Goal: Information Seeking & Learning: Learn about a topic

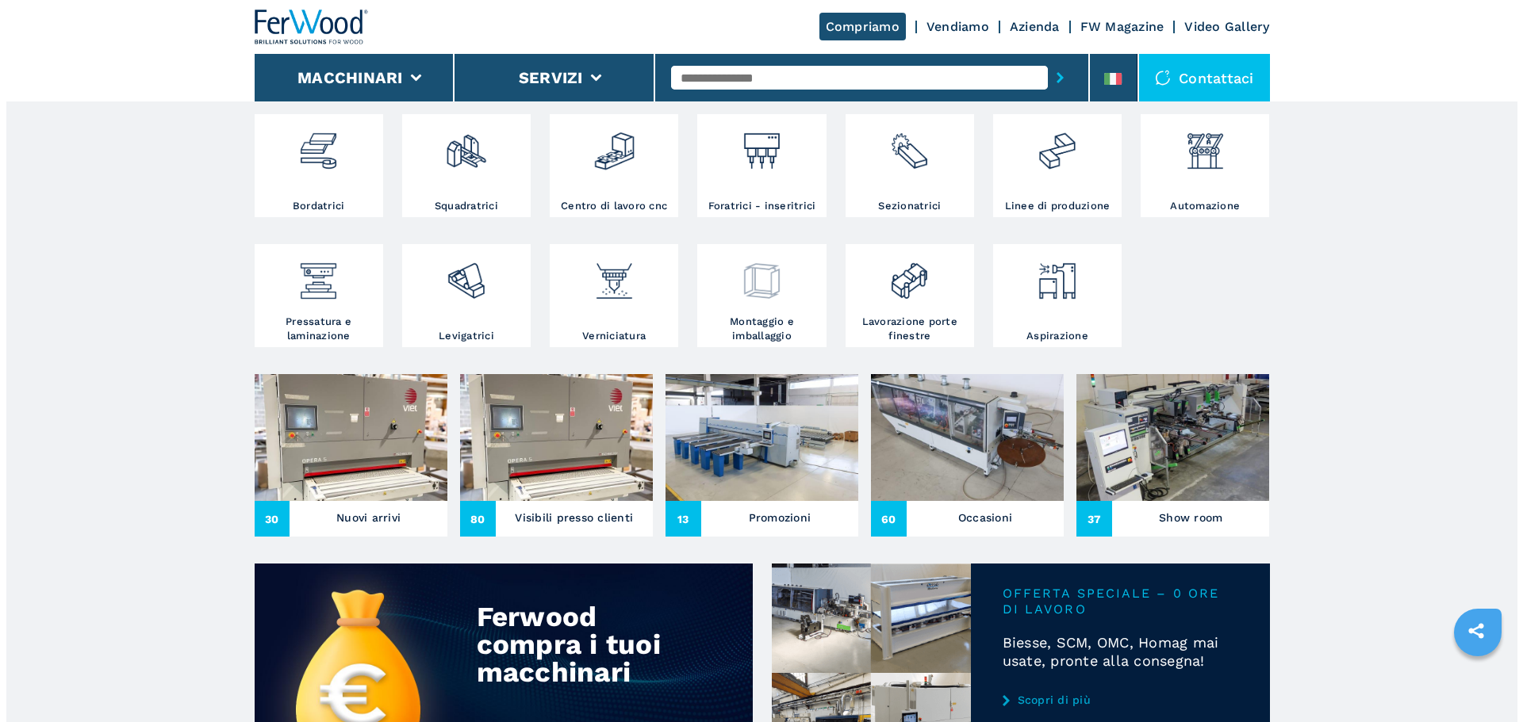
scroll to position [317, 0]
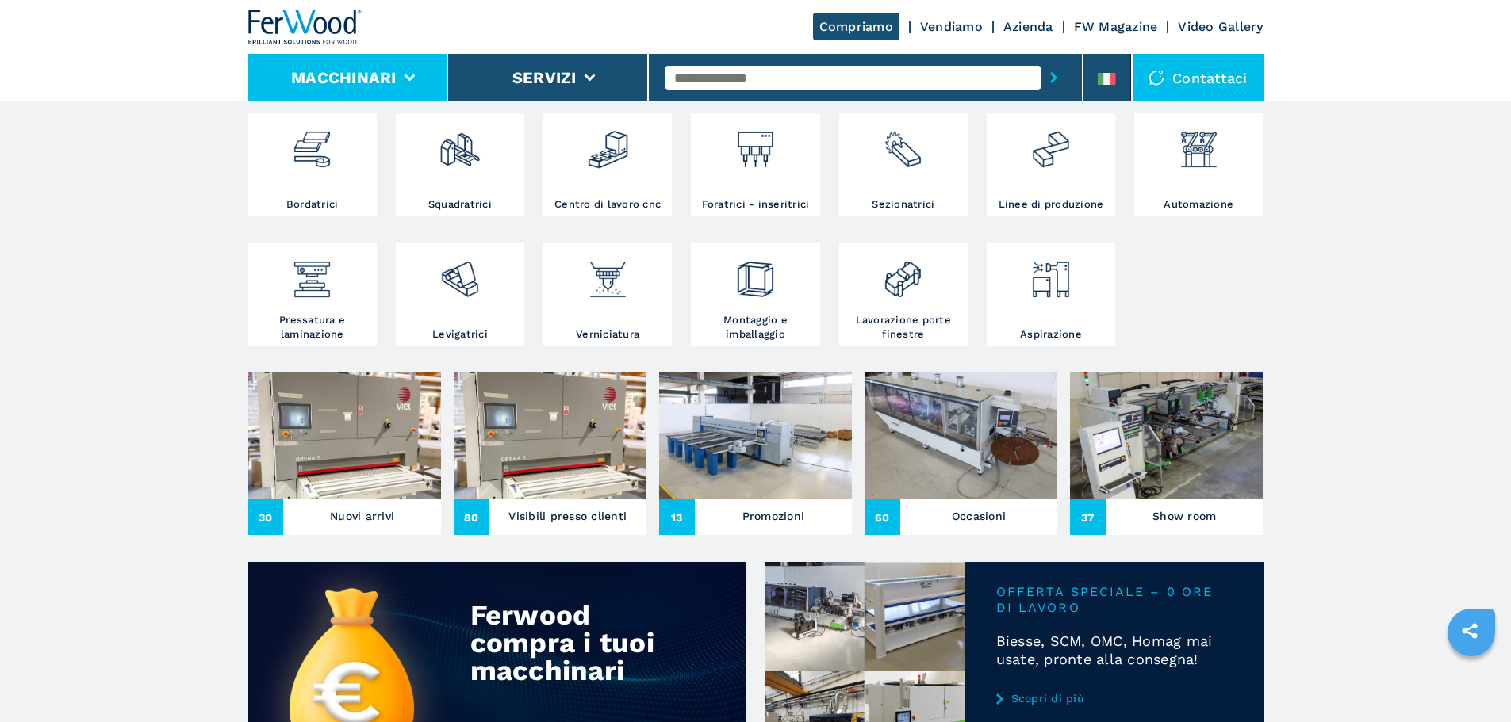
drag, startPoint x: 354, startPoint y: 58, endPoint x: 435, endPoint y: 92, distance: 87.8
click at [354, 58] on li "Macchinari" at bounding box center [348, 78] width 201 height 48
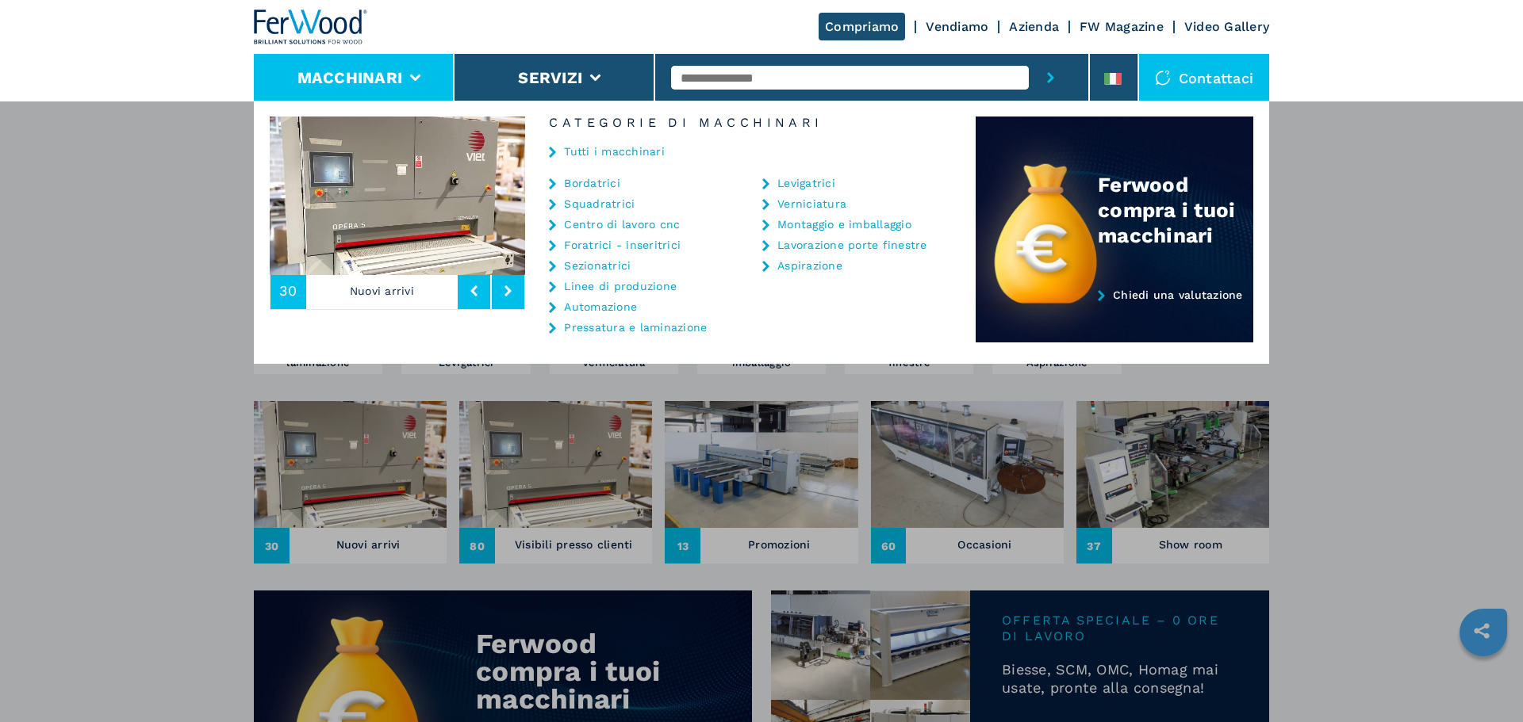
click at [634, 147] on link "Tutti i macchinari" at bounding box center [614, 151] width 101 height 11
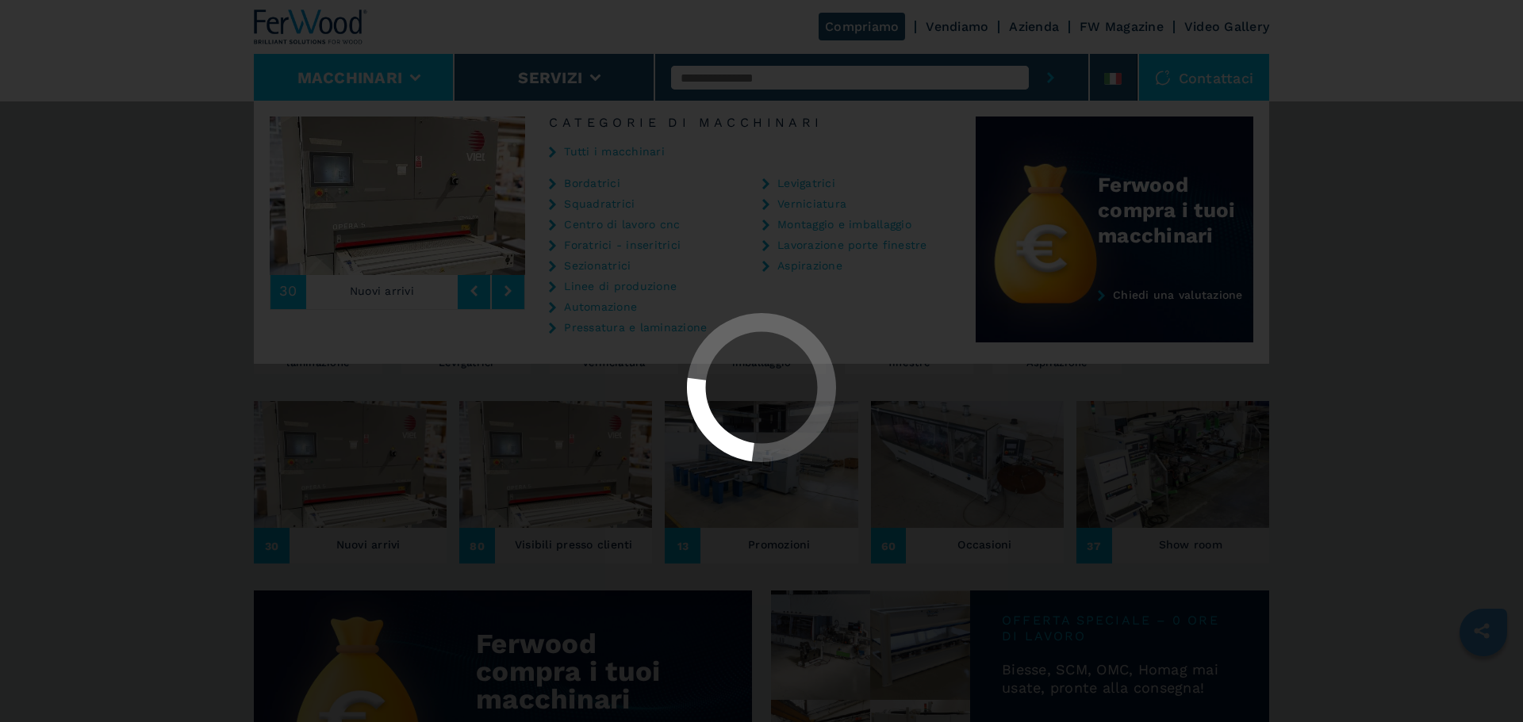
scroll to position [0, 0]
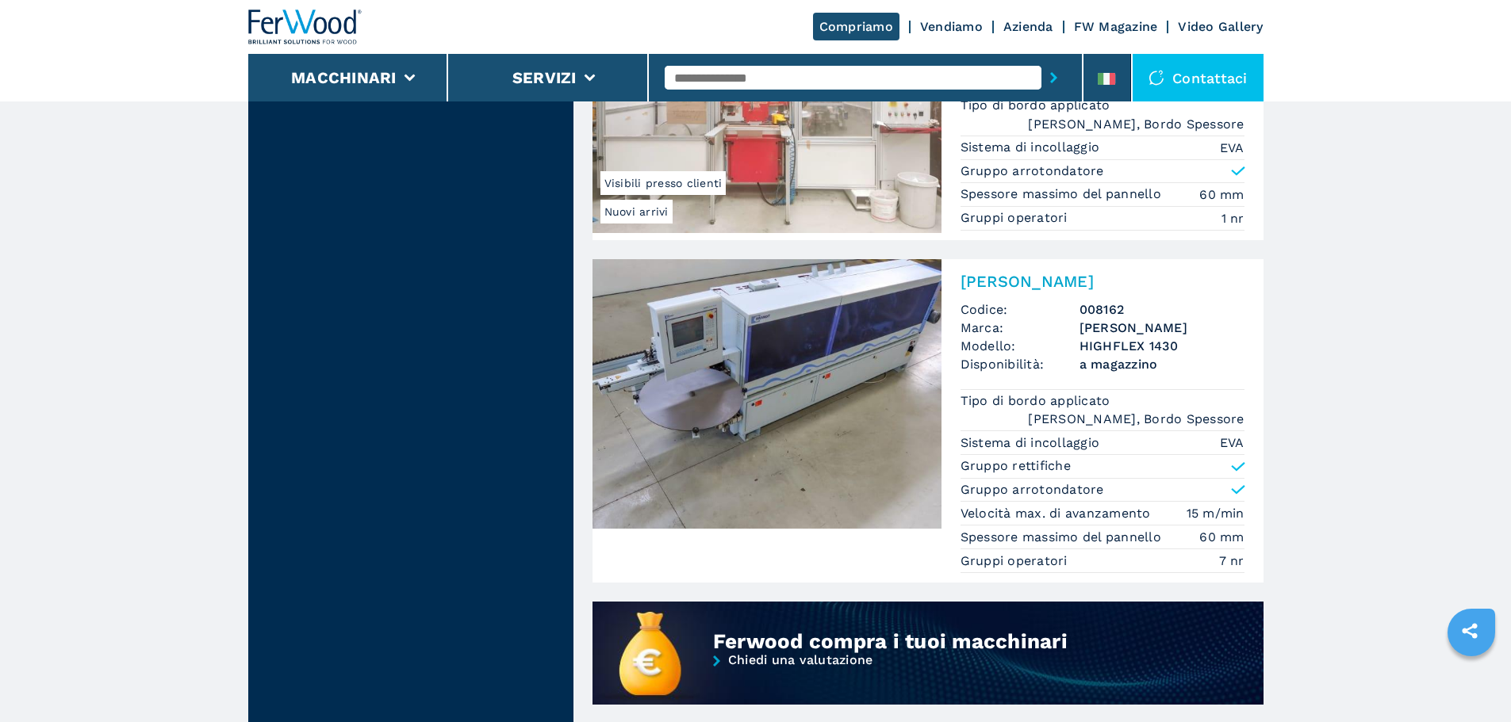
scroll to position [872, 0]
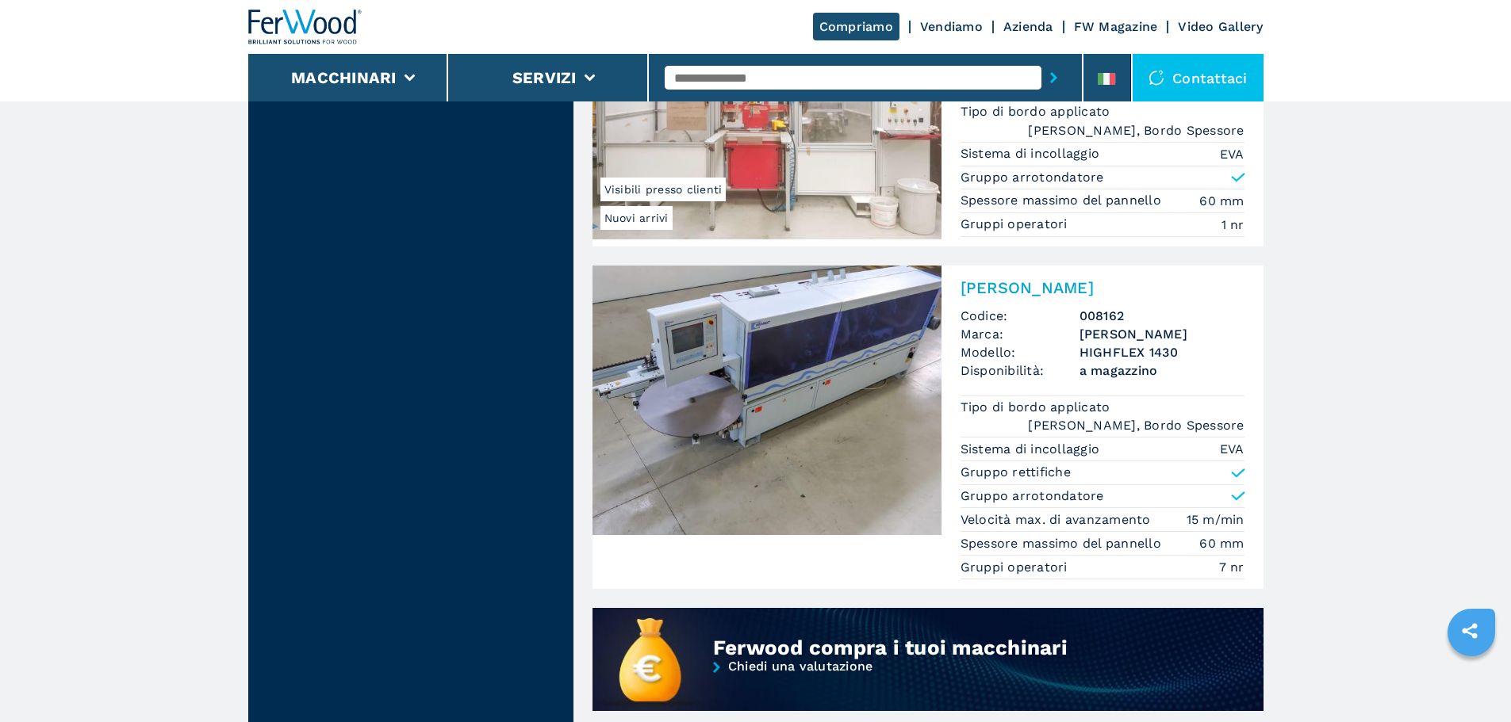
click at [897, 381] on img at bounding box center [766, 401] width 349 height 270
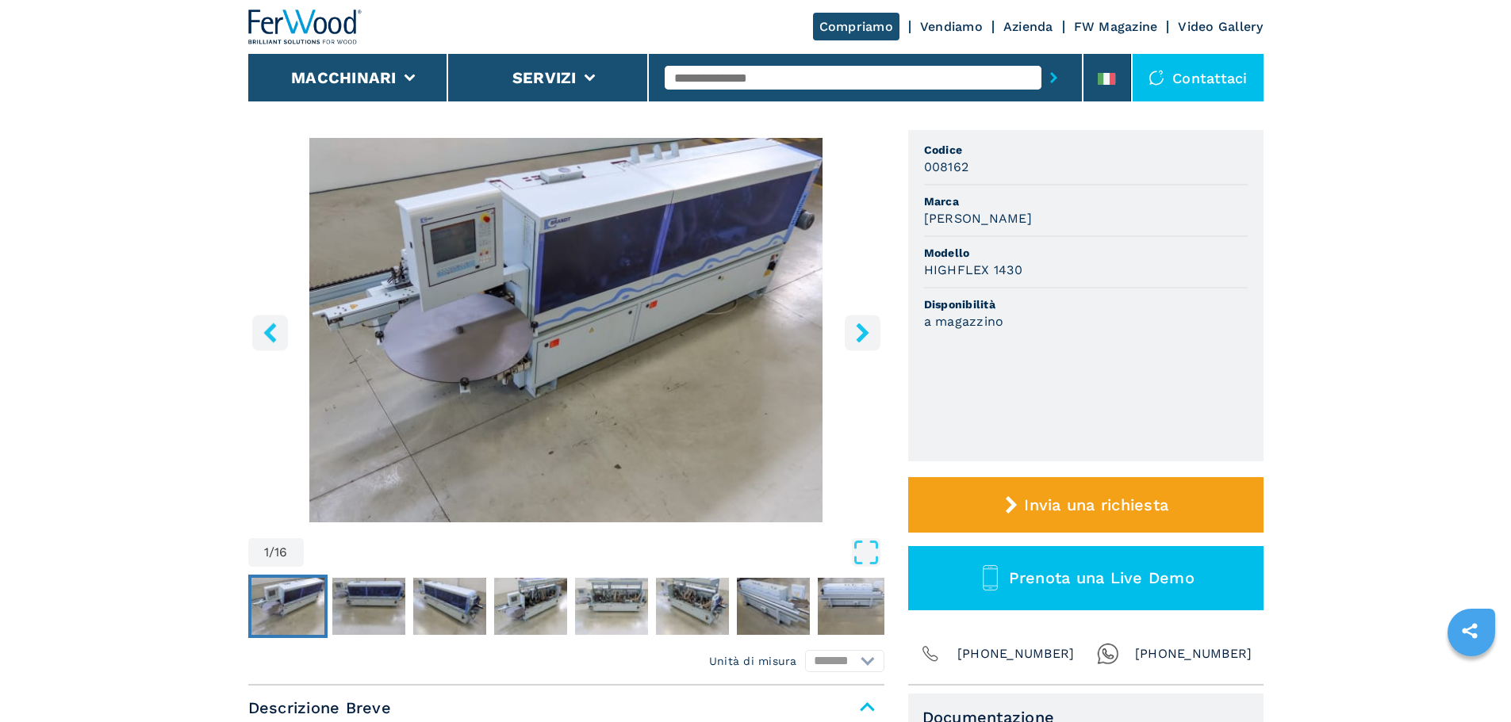
scroll to position [159, 0]
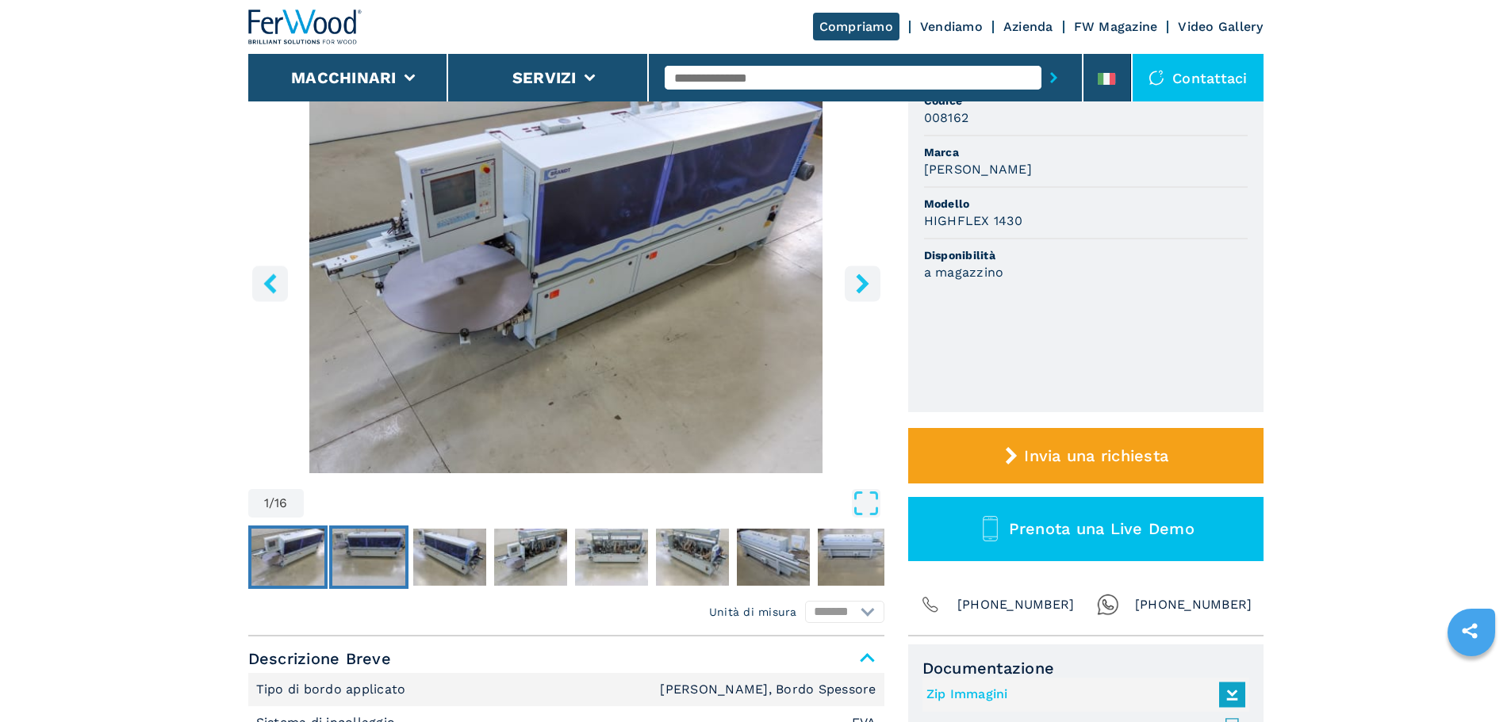
click at [404, 555] on img "Go to Slide 2" at bounding box center [368, 557] width 73 height 57
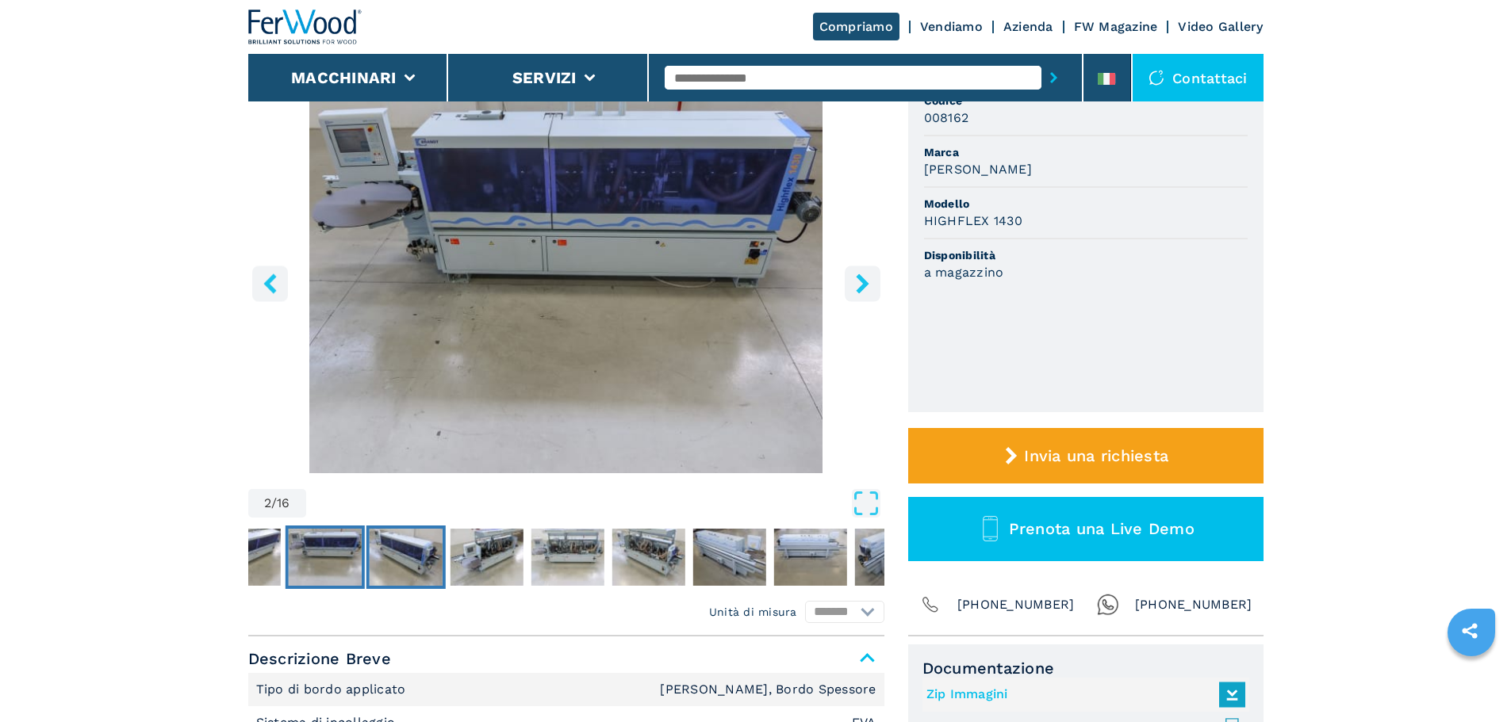
click at [404, 555] on img "Go to Slide 3" at bounding box center [405, 557] width 73 height 57
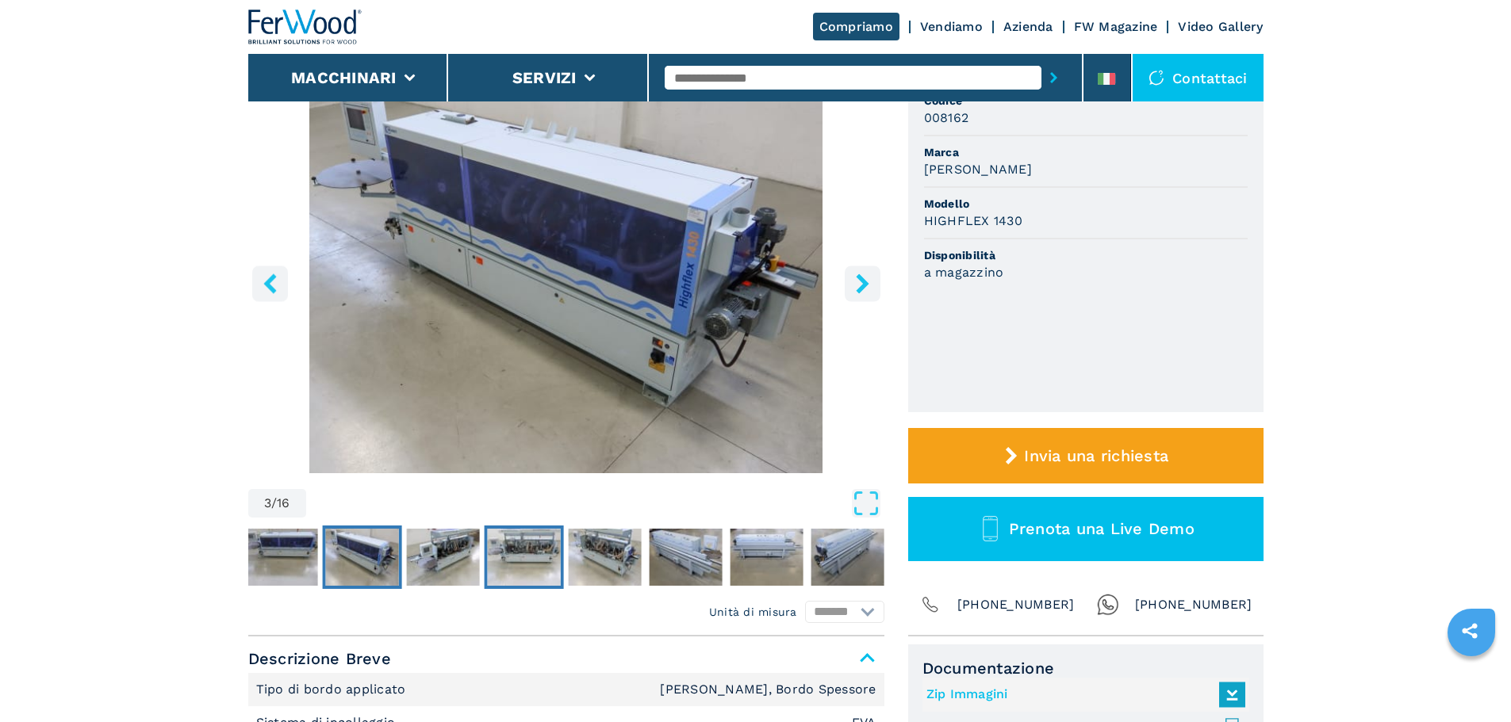
click at [512, 552] on img "Go to Slide 5" at bounding box center [523, 557] width 73 height 57
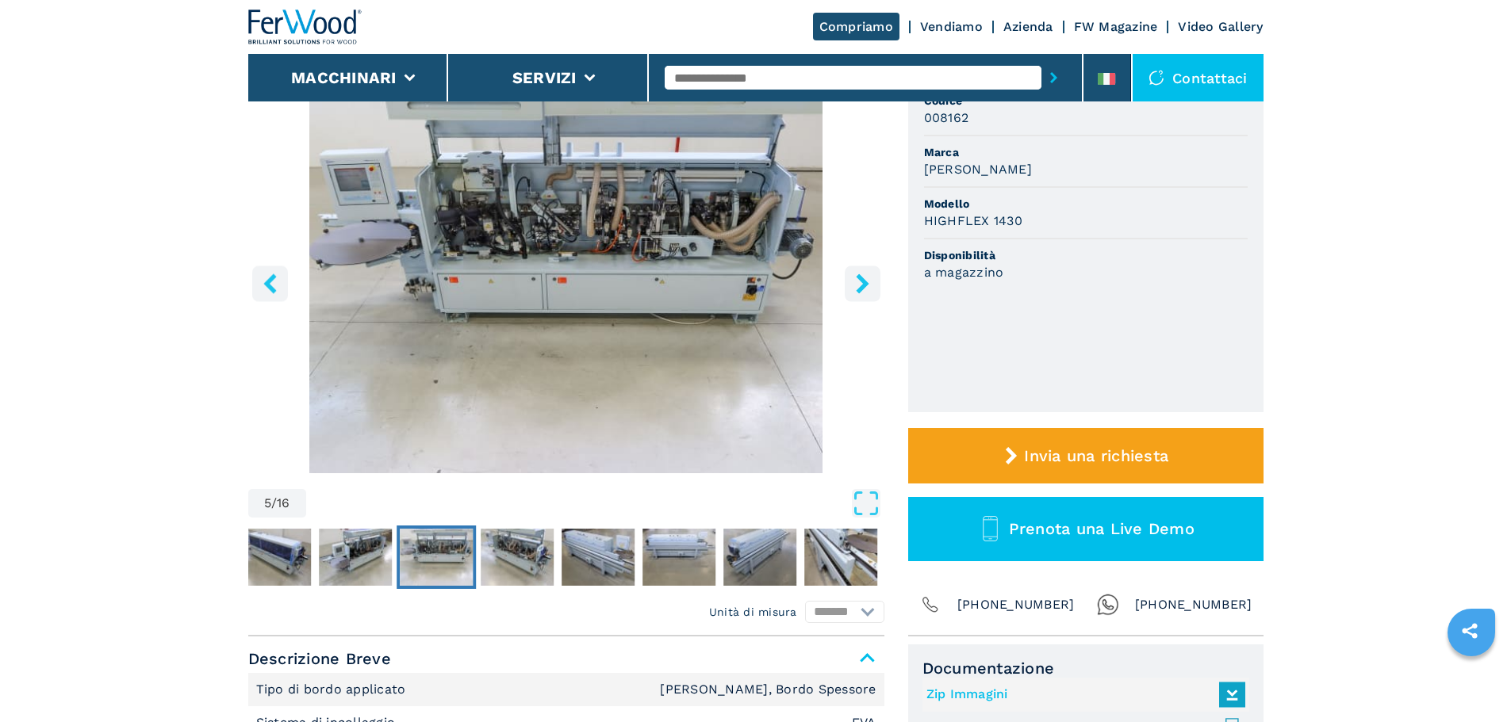
click at [395, 552] on nav "Thumbnail Navigation" at bounding box center [391, 557] width 636 height 63
click at [389, 552] on img "Go to Slide 4" at bounding box center [355, 557] width 73 height 57
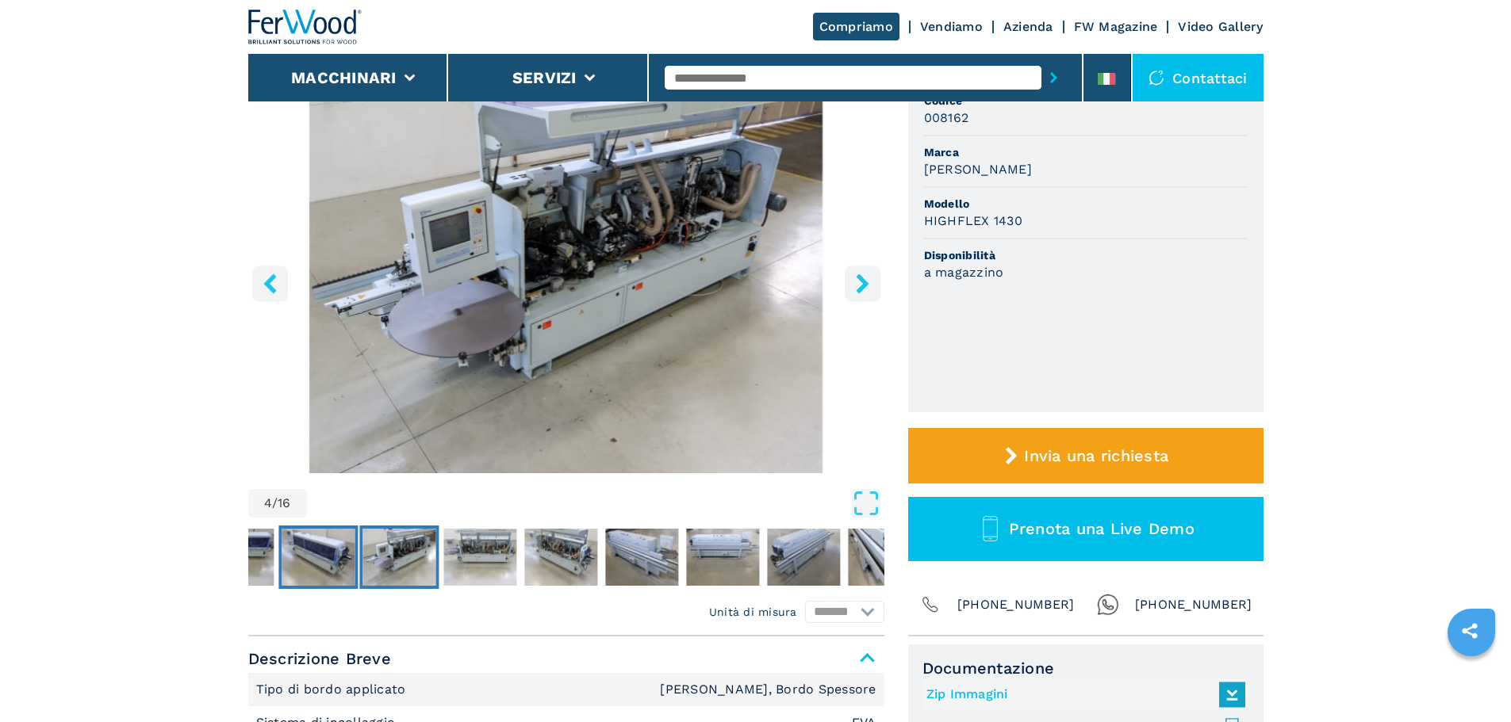
click at [297, 572] on img "Go to Slide 3" at bounding box center [318, 557] width 73 height 57
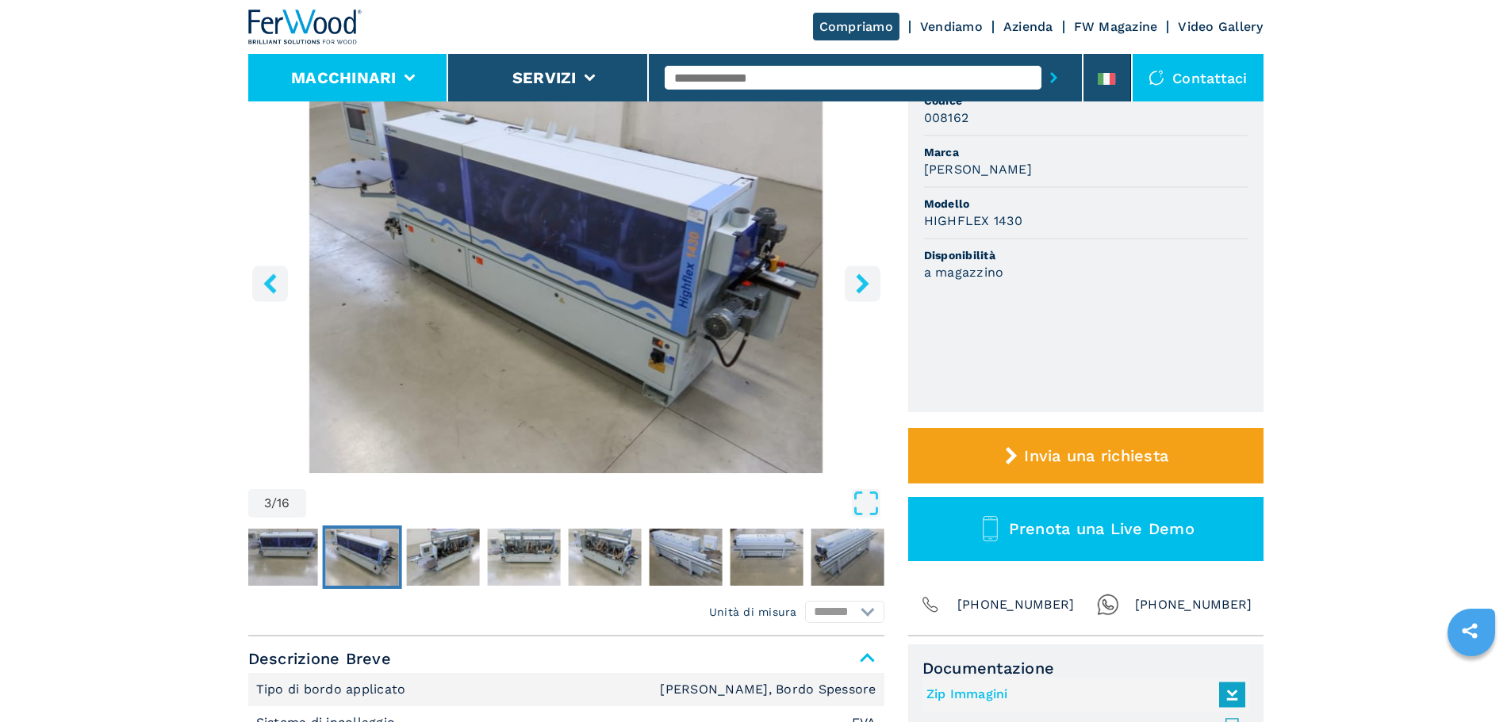
click at [359, 77] on button "Macchinari" at bounding box center [343, 77] width 105 height 19
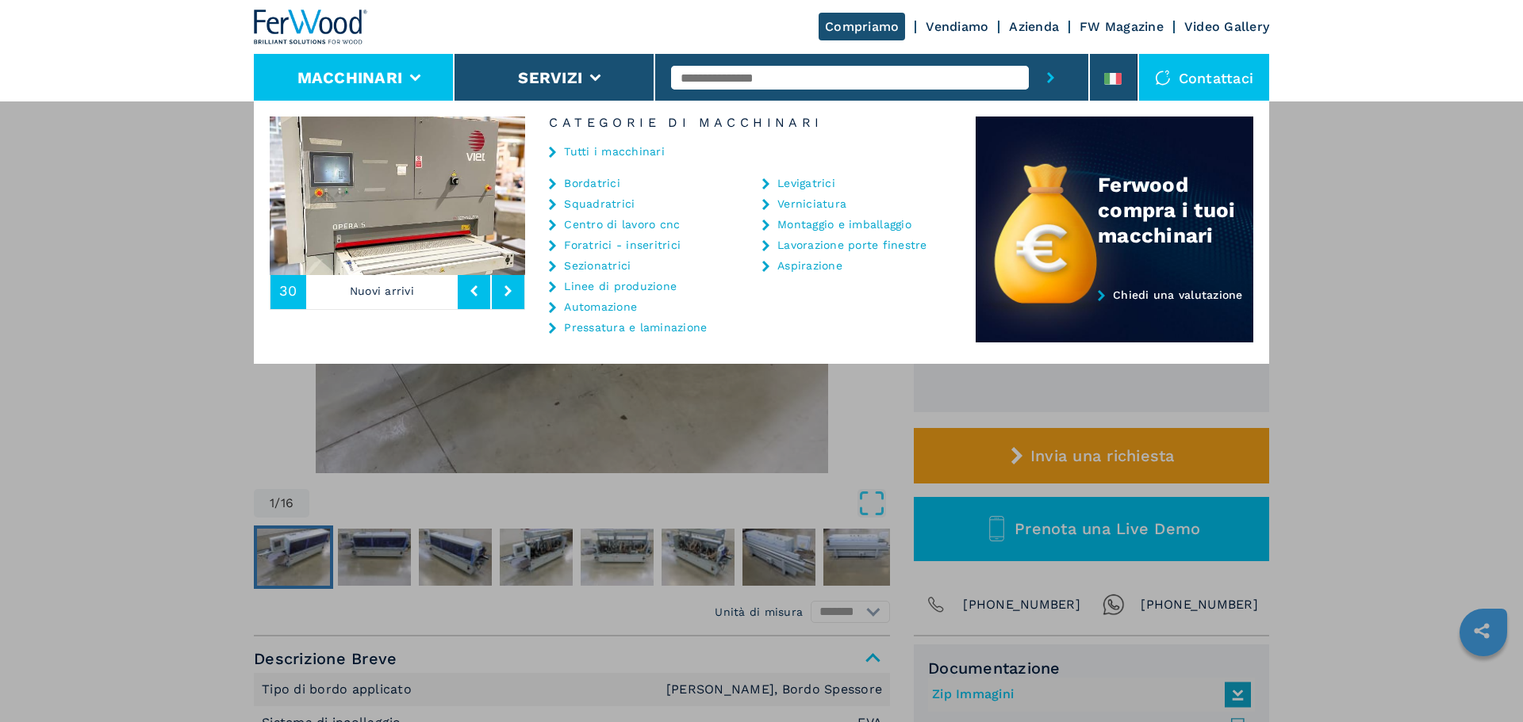
click at [640, 151] on link "Tutti i macchinari" at bounding box center [614, 151] width 101 height 11
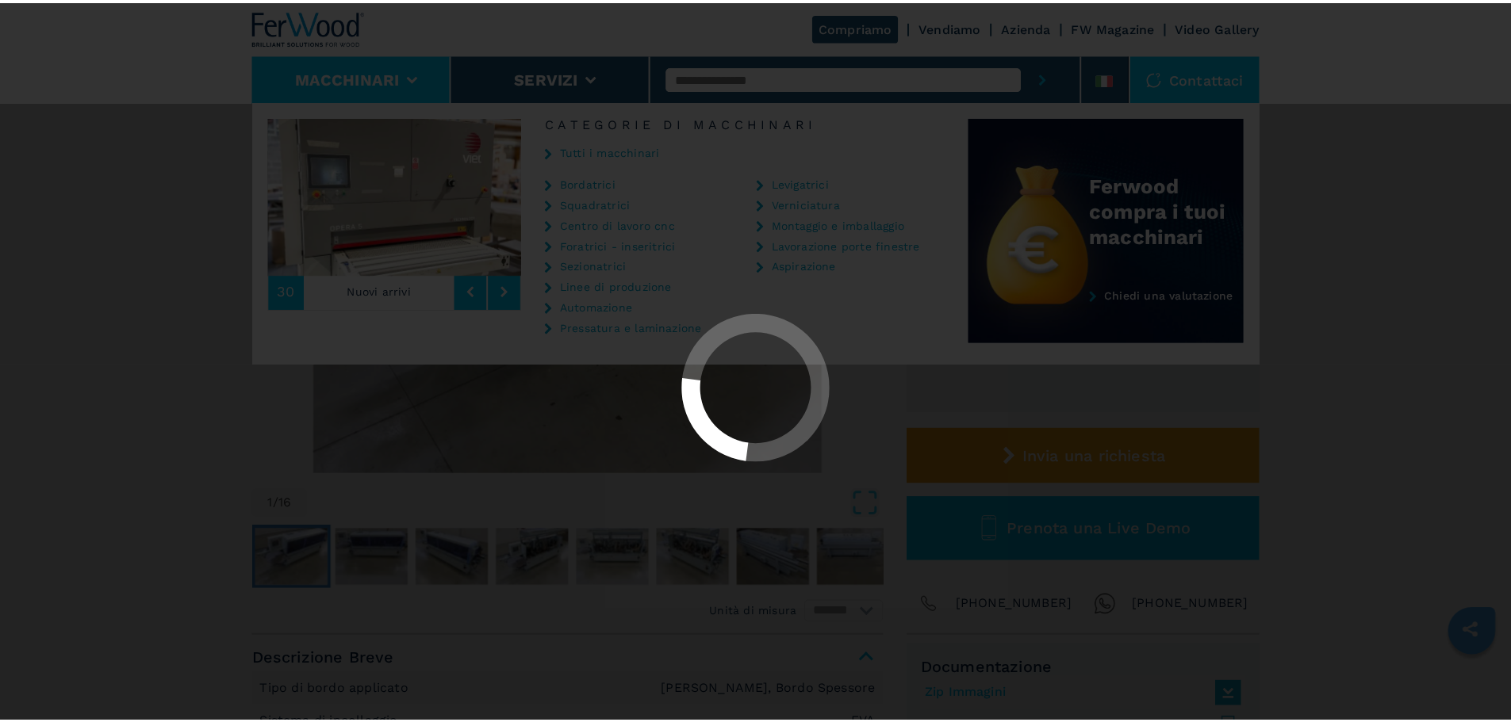
scroll to position [0, 0]
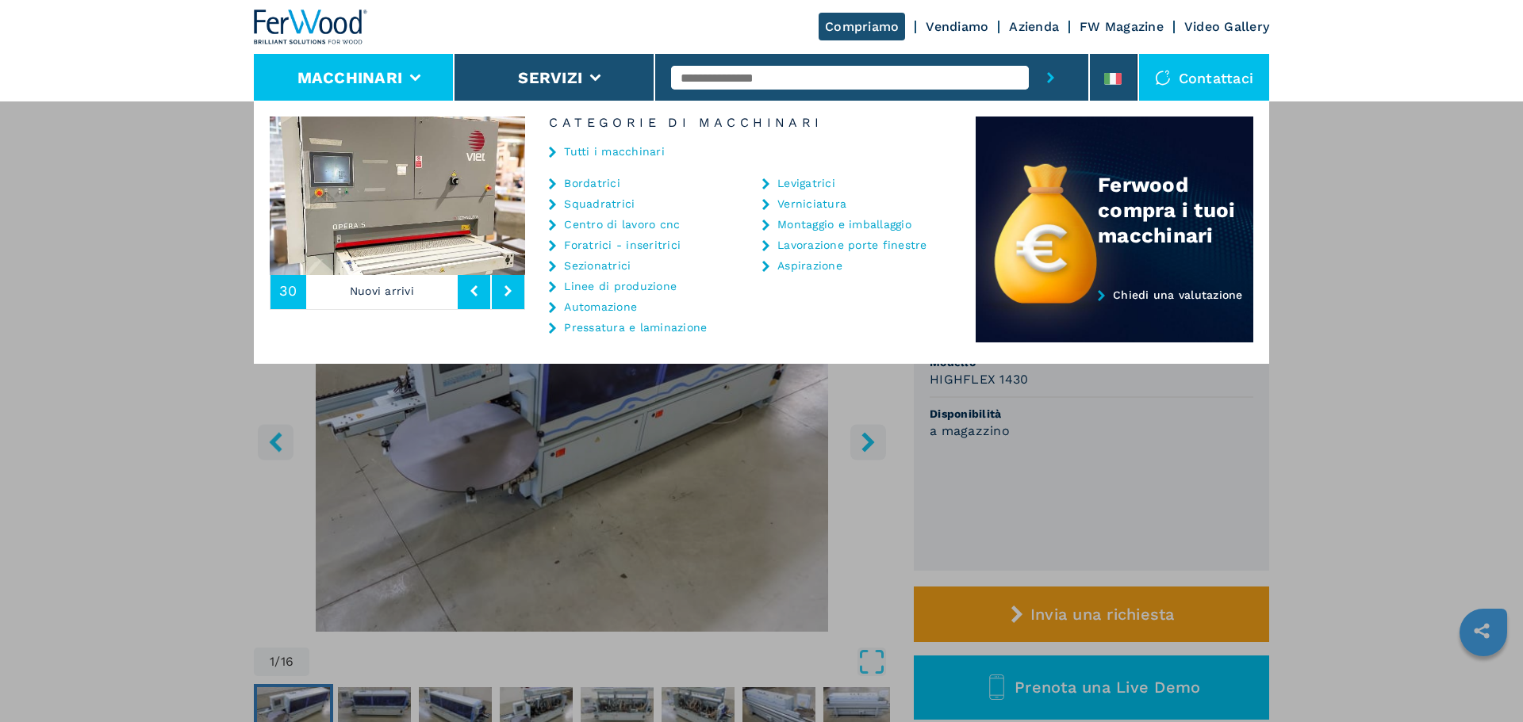
drag, startPoint x: 622, startPoint y: 102, endPoint x: 0, endPoint y: 293, distance: 650.2
click at [0, 293] on div "**********" at bounding box center [761, 462] width 1523 height 722
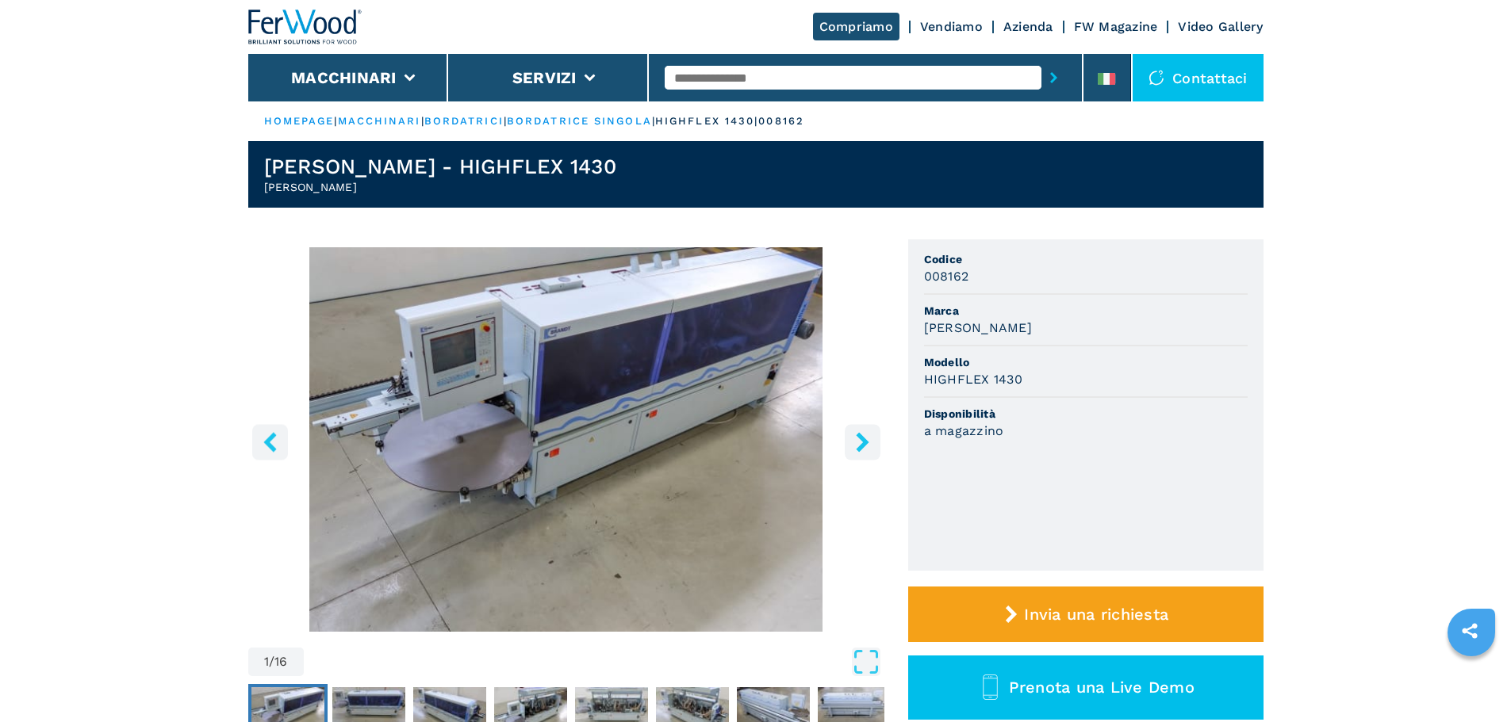
scroll to position [64, 0]
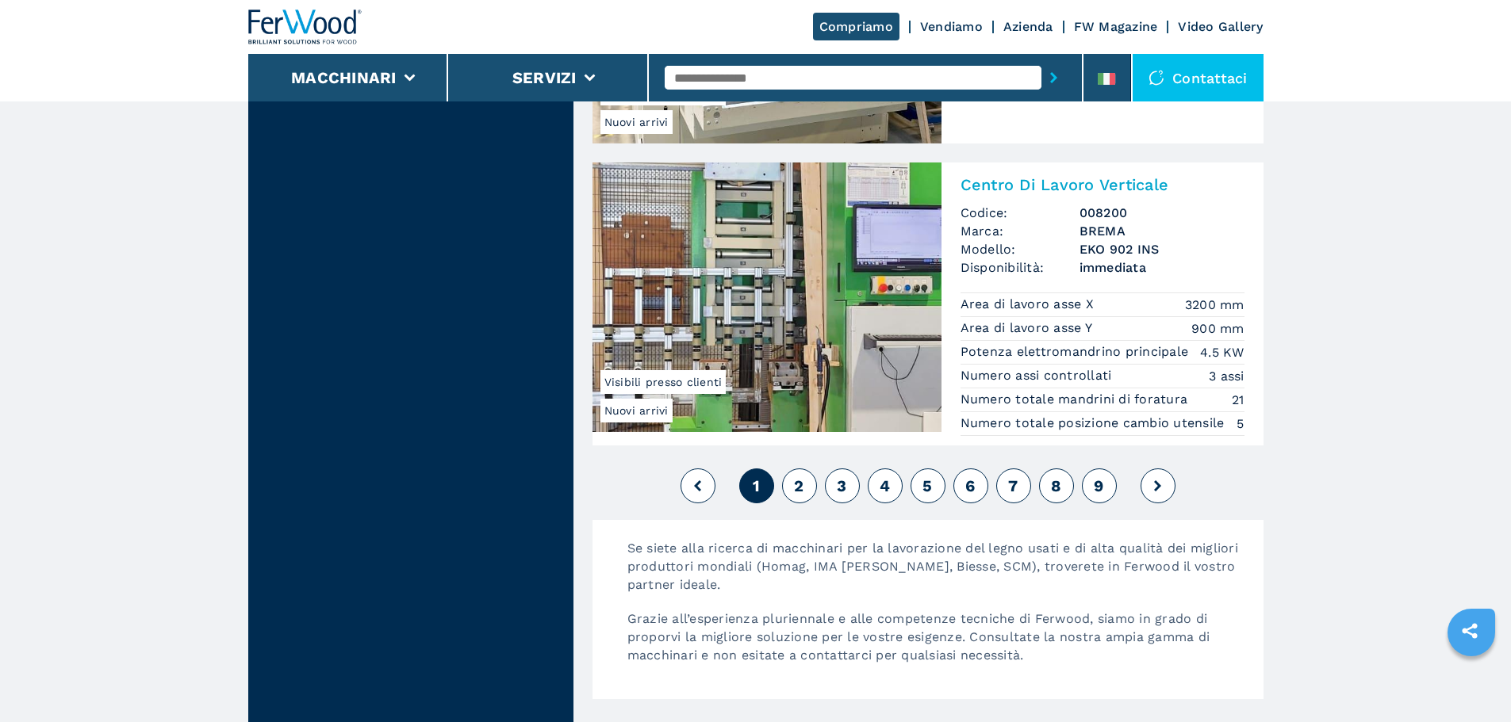
scroll to position [3702, 0]
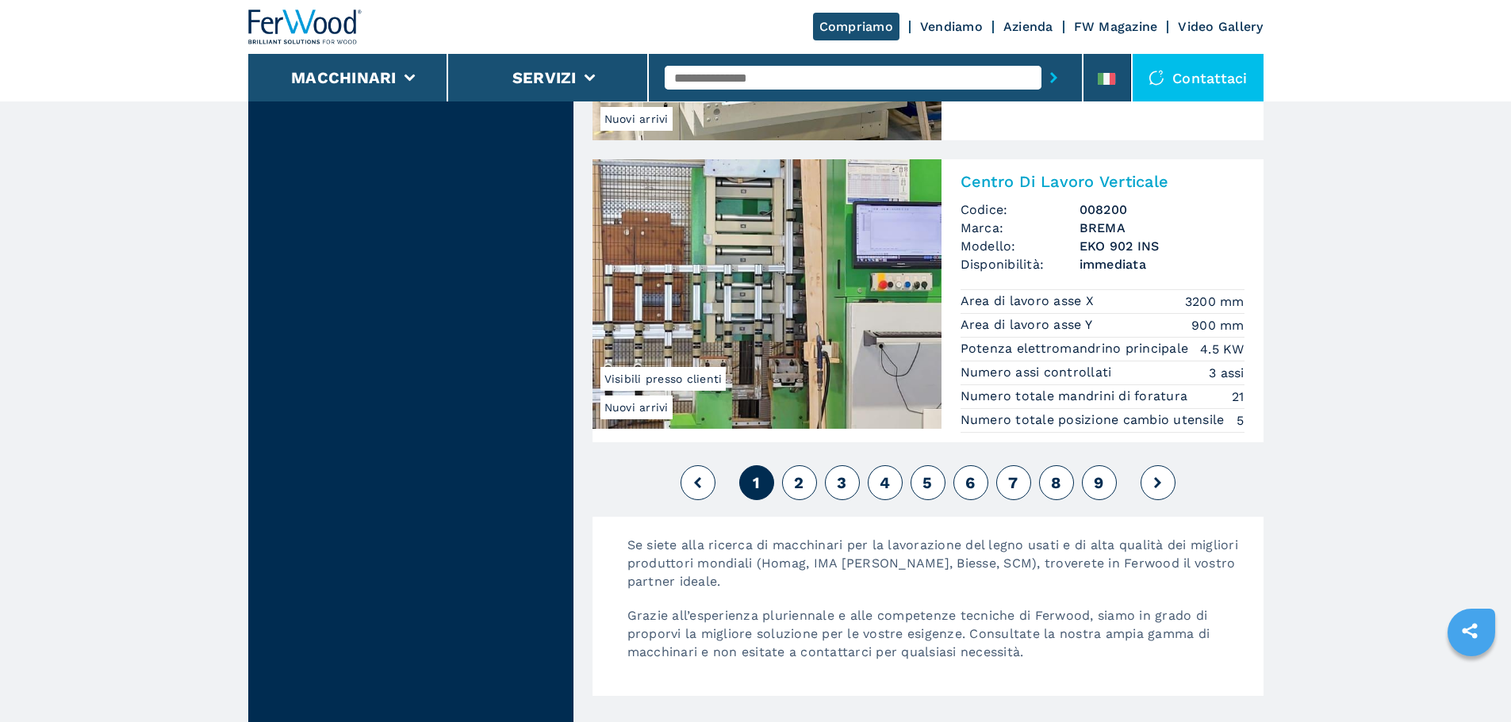
click at [812, 492] on button "2" at bounding box center [799, 483] width 35 height 35
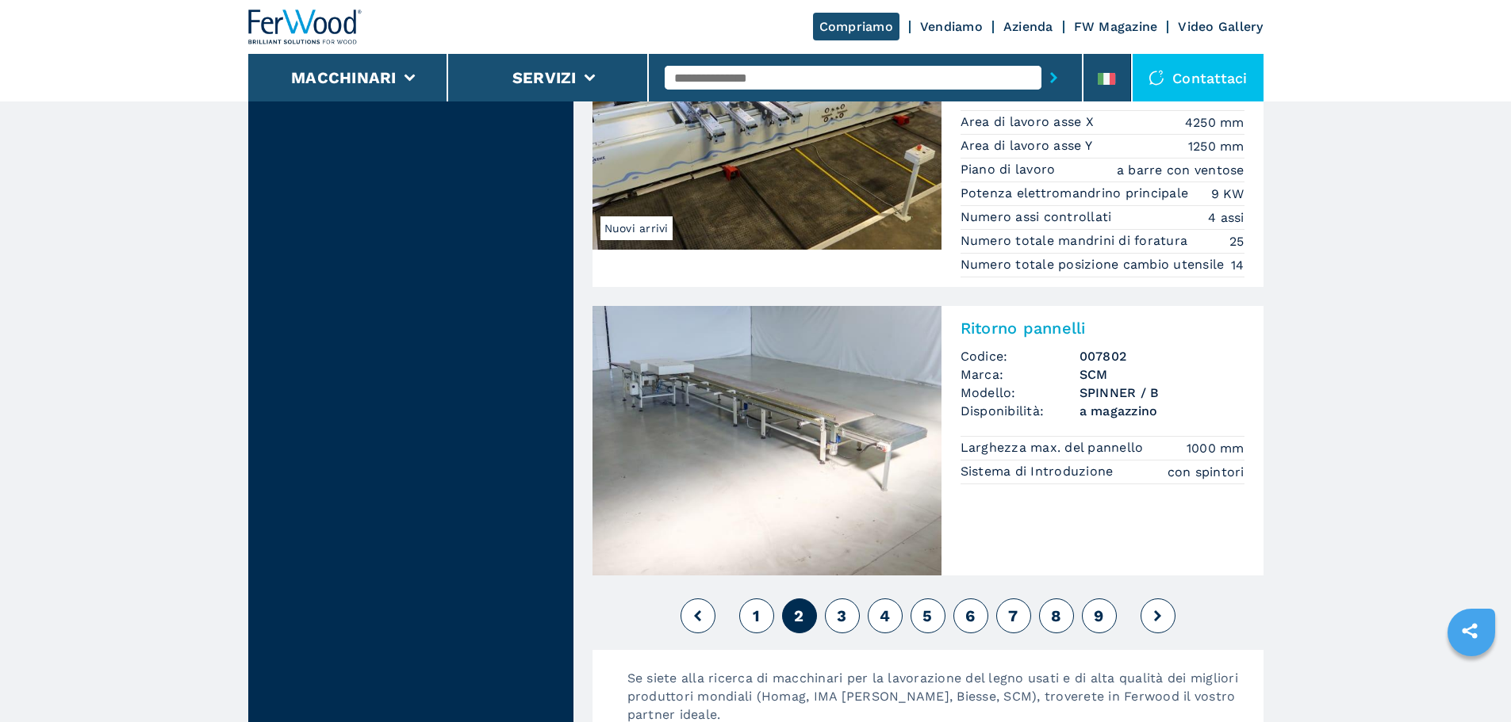
scroll to position [3965, 0]
